Goal: Navigation & Orientation: Find specific page/section

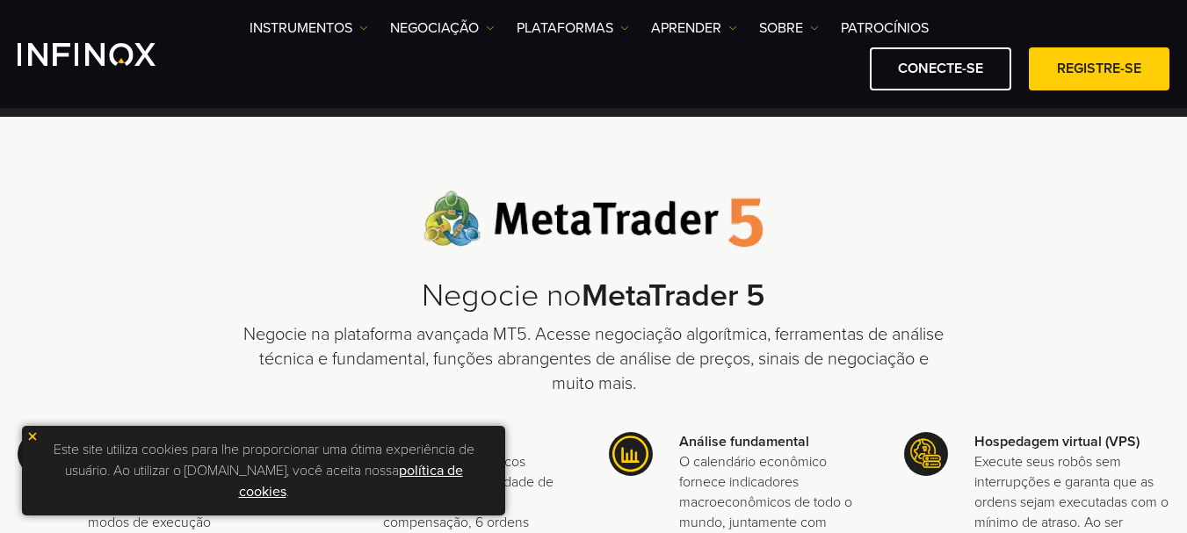
scroll to position [439, 0]
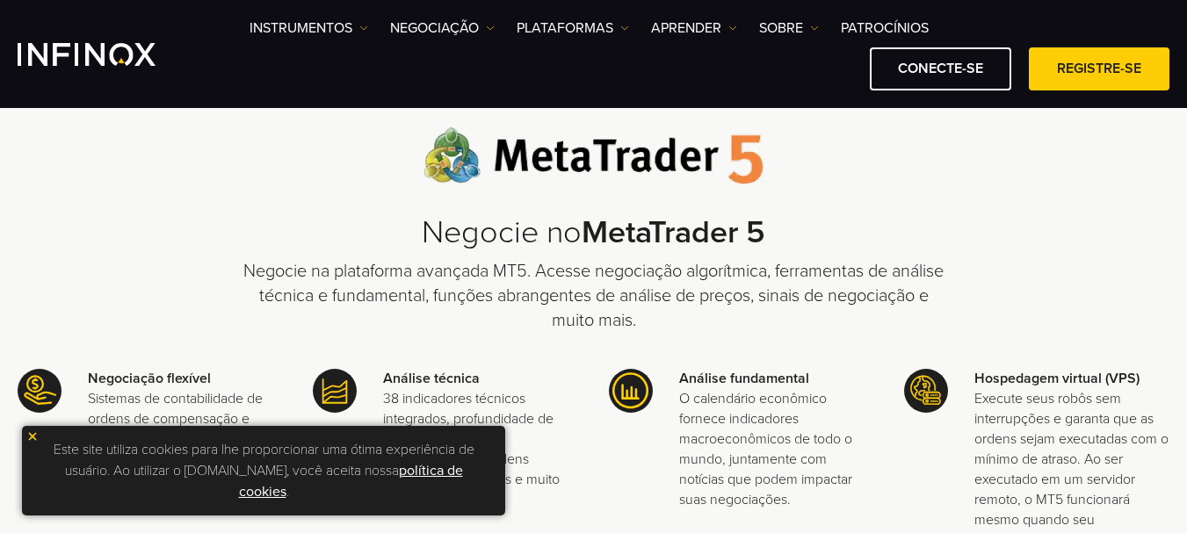
click at [249, 491] on font "política de cookies" at bounding box center [351, 481] width 224 height 39
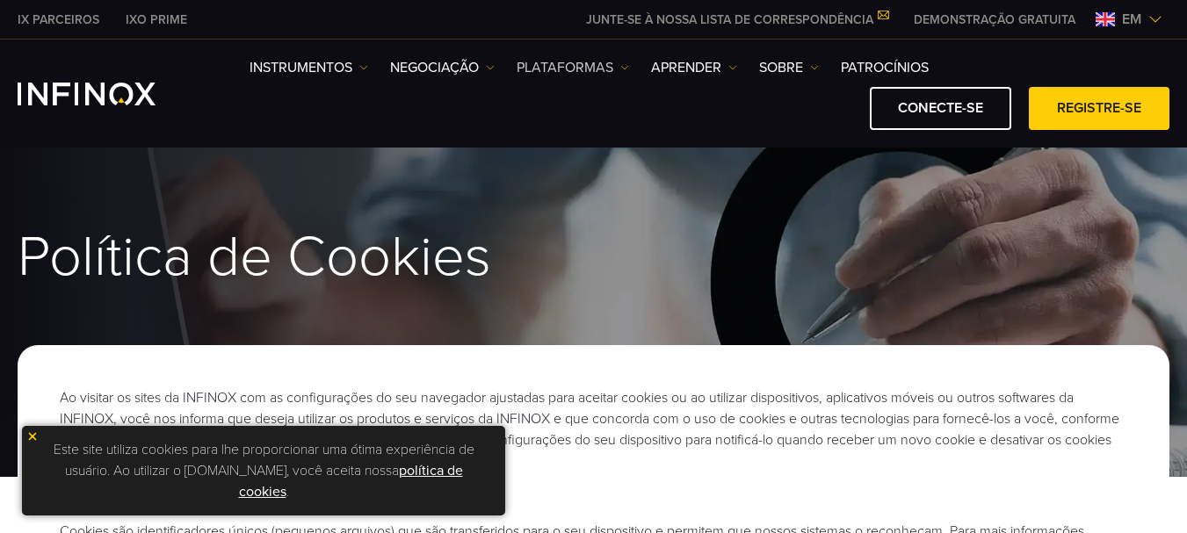
click at [621, 65] on img at bounding box center [624, 67] width 9 height 9
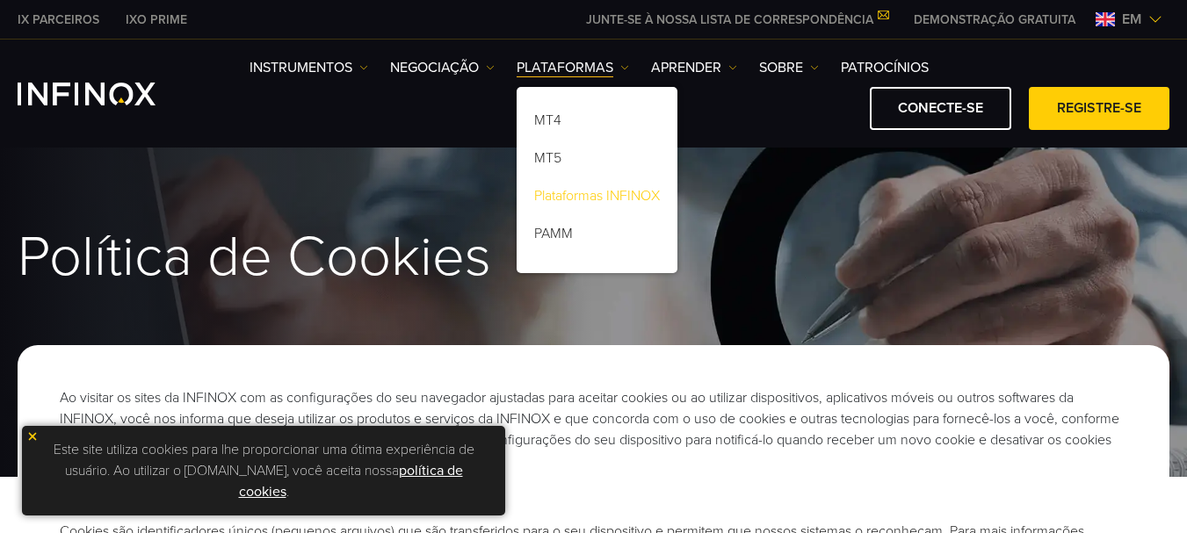
click at [566, 196] on font "Plataformas INFINOX" at bounding box center [597, 196] width 126 height 18
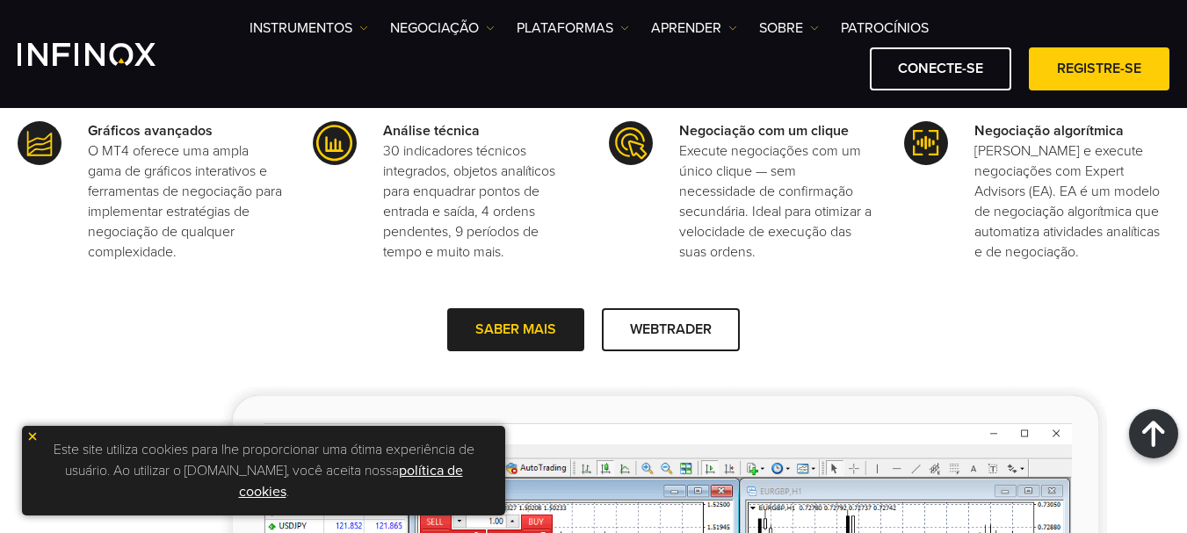
scroll to position [439, 0]
